Goal: Task Accomplishment & Management: Manage account settings

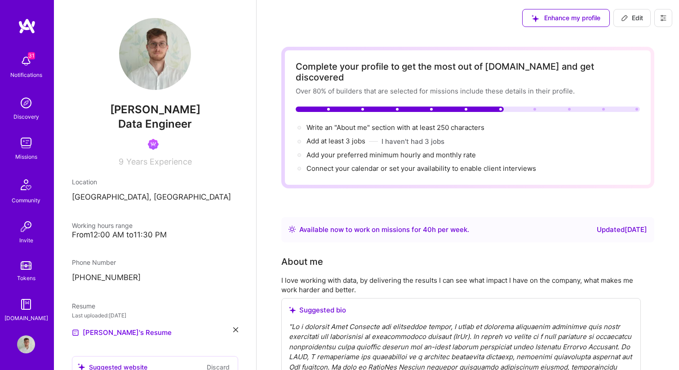
click at [669, 19] on button at bounding box center [664, 18] width 18 height 18
click at [624, 42] on button "Settings" at bounding box center [638, 38] width 67 height 23
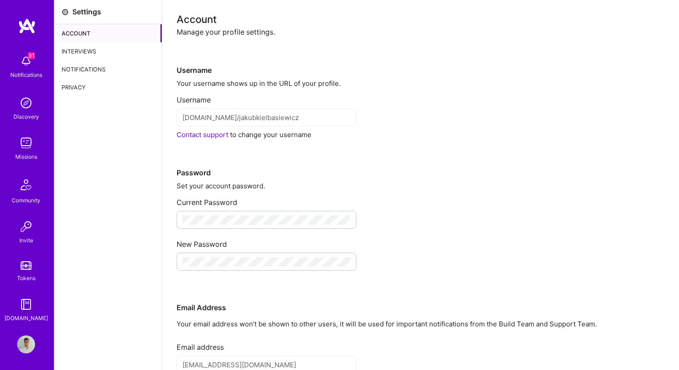
click at [76, 47] on div "Interviews" at bounding box center [107, 51] width 107 height 18
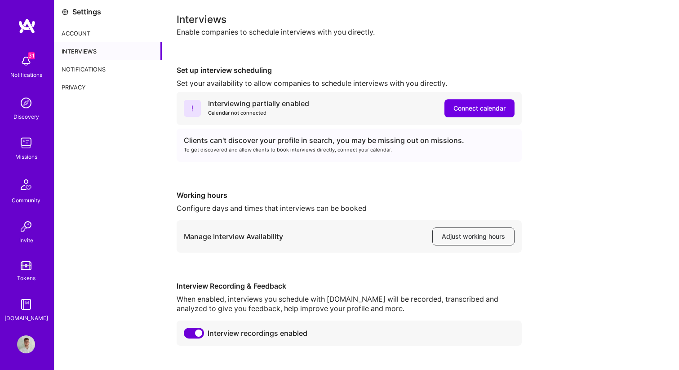
click at [27, 344] on img at bounding box center [26, 344] width 18 height 18
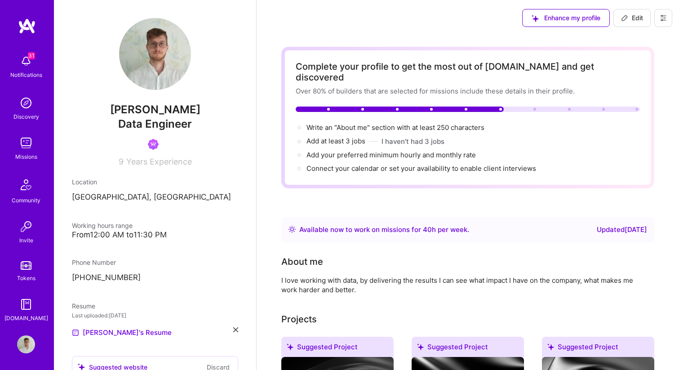
click at [664, 24] on button at bounding box center [664, 18] width 18 height 18
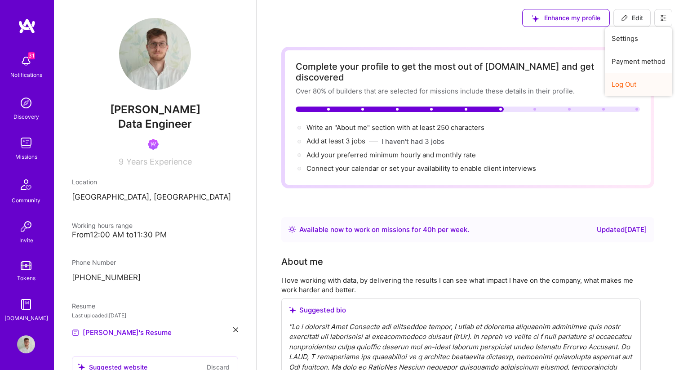
click at [627, 81] on button "Log Out" at bounding box center [638, 84] width 67 height 23
